Goal: Transaction & Acquisition: Purchase product/service

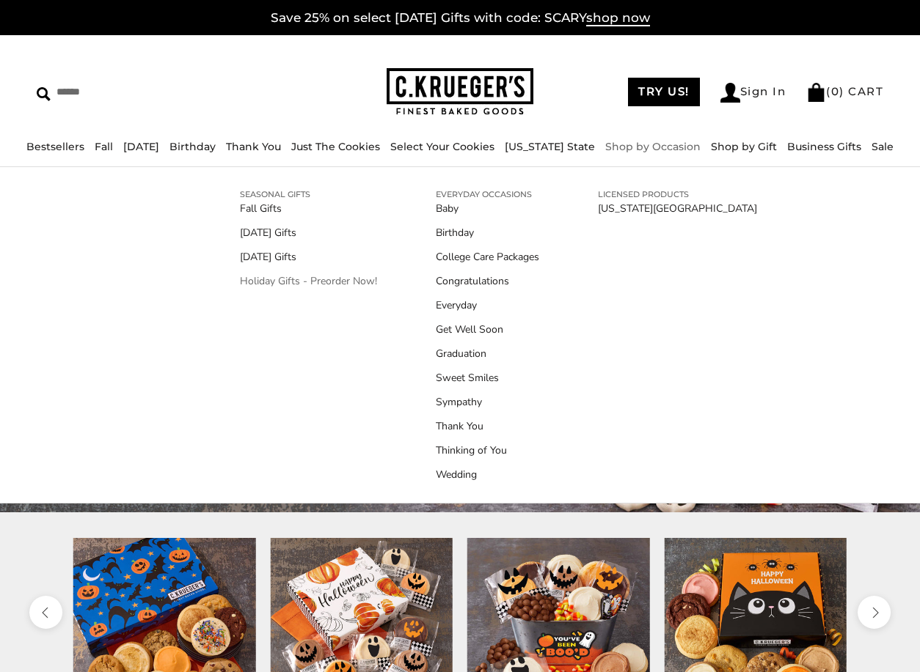
click at [311, 275] on link "Holiday Gifts - Preorder Now!" at bounding box center [308, 281] width 137 height 15
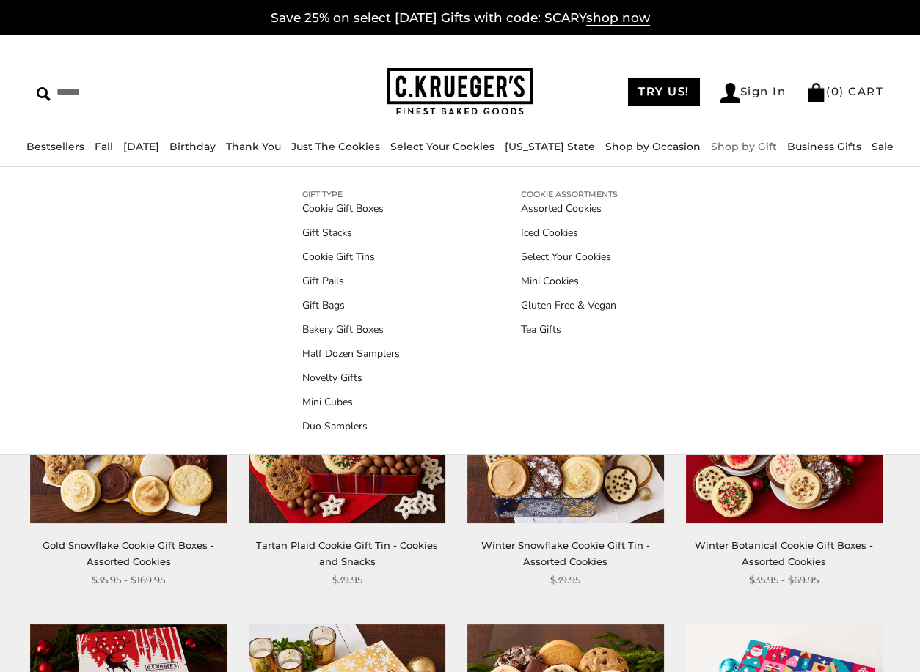
click at [298, 111] on div "****** TRY US! Sign In ( 0 ) CART ( 0 ) CART Bestsellers Fall NEW! Cozy Autumn …" at bounding box center [460, 101] width 920 height 132
